Goal: Information Seeking & Learning: Learn about a topic

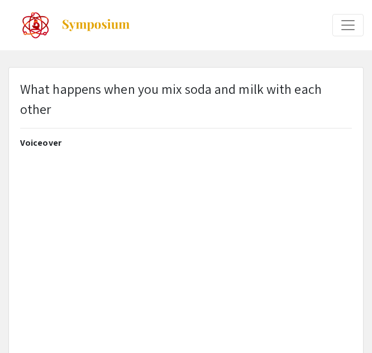
select select "custom"
type input "0"
select select "custom"
type input "1"
select select "auto"
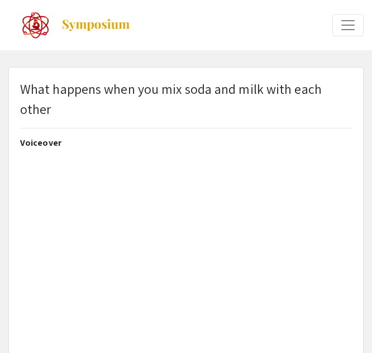
scroll to position [3, 0]
click at [203, 95] on div "What happens when you mix soda and milk with each other" at bounding box center [186, 103] width 332 height 49
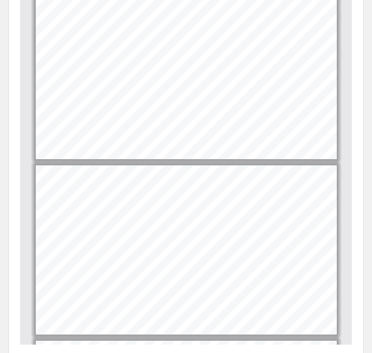
scroll to position [502, 0]
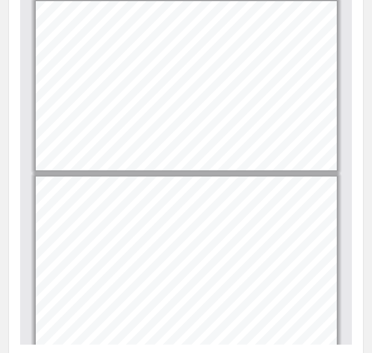
type input "3"
select select "0.5"
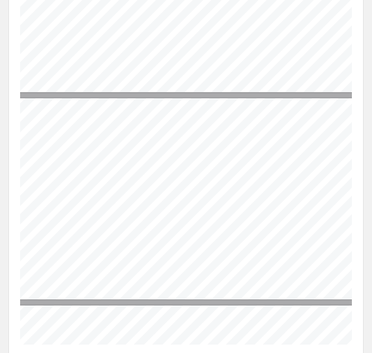
scroll to position [819, 18]
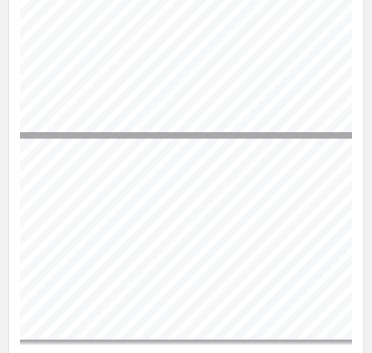
type input "7"
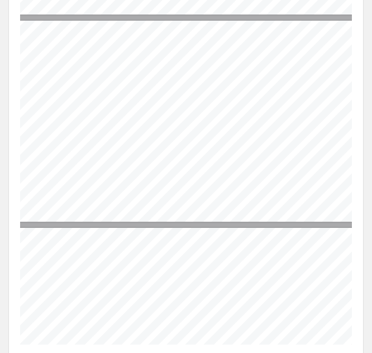
scroll to position [1116, 18]
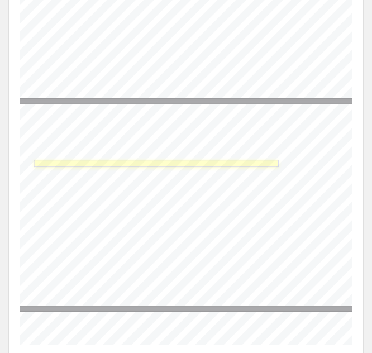
click at [199, 160] on link "Page 7" at bounding box center [156, 163] width 244 height 7
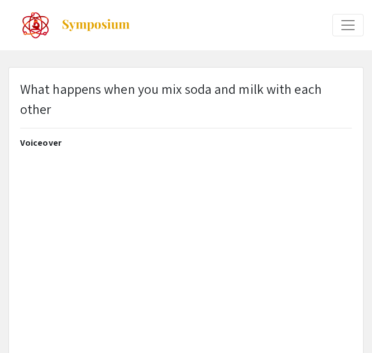
select select "custom"
type input "1"
select select "0.5"
